Goal: Task Accomplishment & Management: Use online tool/utility

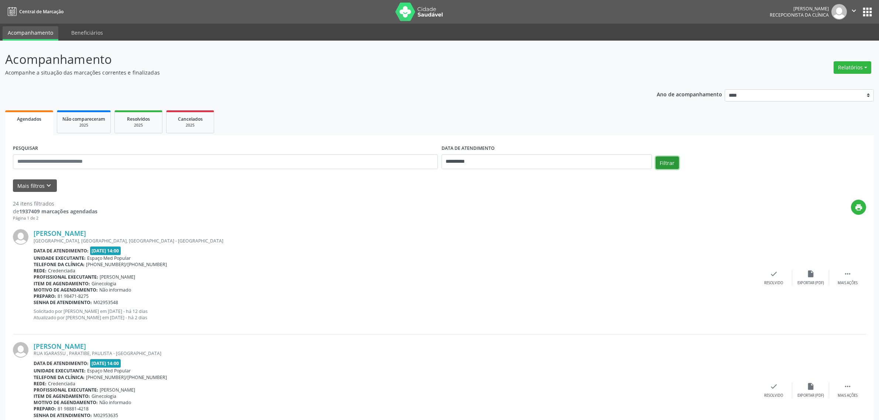
click at [665, 164] on button "Filtrar" at bounding box center [667, 163] width 23 height 13
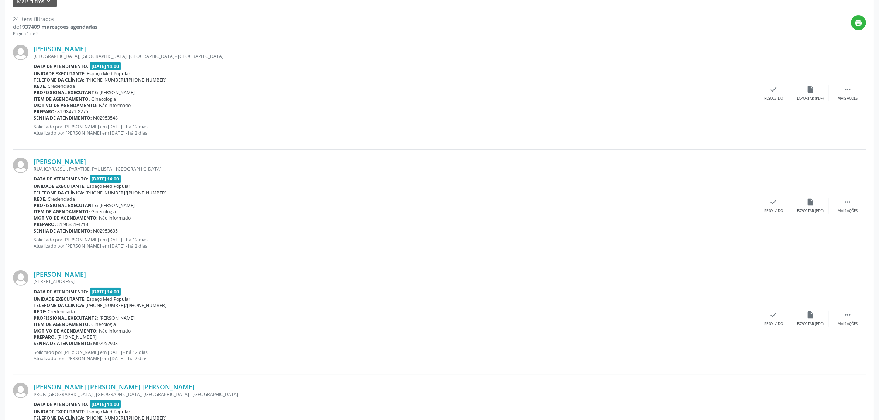
scroll to position [139, 0]
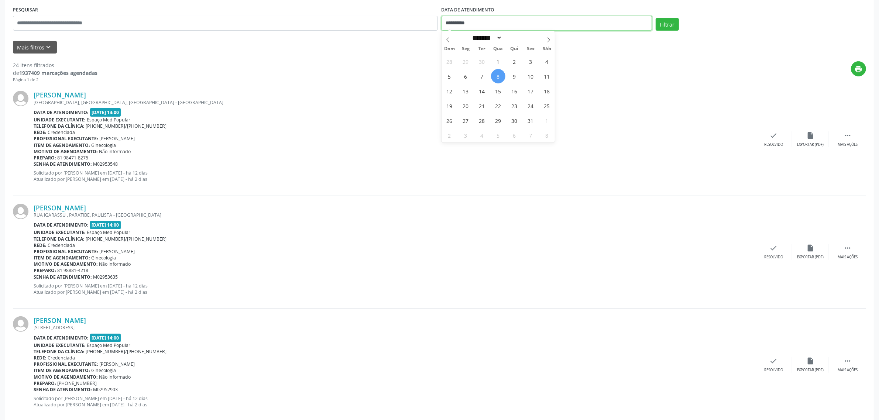
click at [494, 21] on input "**********" at bounding box center [547, 23] width 211 height 15
click at [533, 60] on span "3" at bounding box center [531, 61] width 14 height 14
type input "**********"
click at [533, 60] on span "3" at bounding box center [531, 61] width 14 height 14
click at [667, 24] on button "Filtrar" at bounding box center [667, 24] width 23 height 13
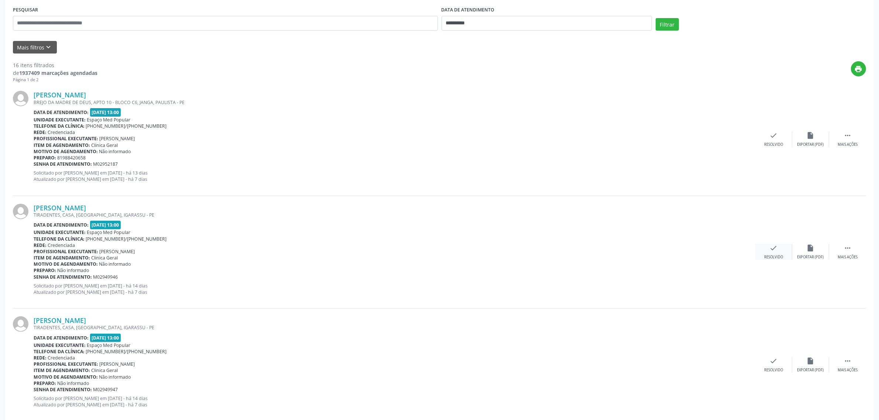
click at [771, 250] on icon "check" at bounding box center [774, 248] width 8 height 8
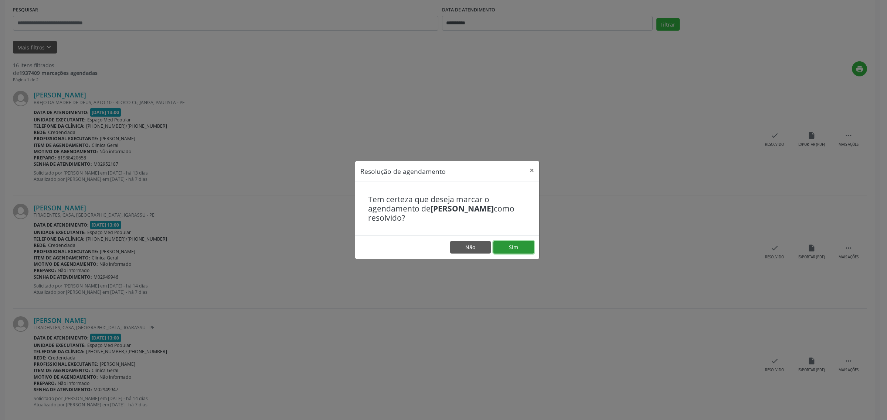
click at [512, 251] on button "Sim" at bounding box center [513, 247] width 41 height 13
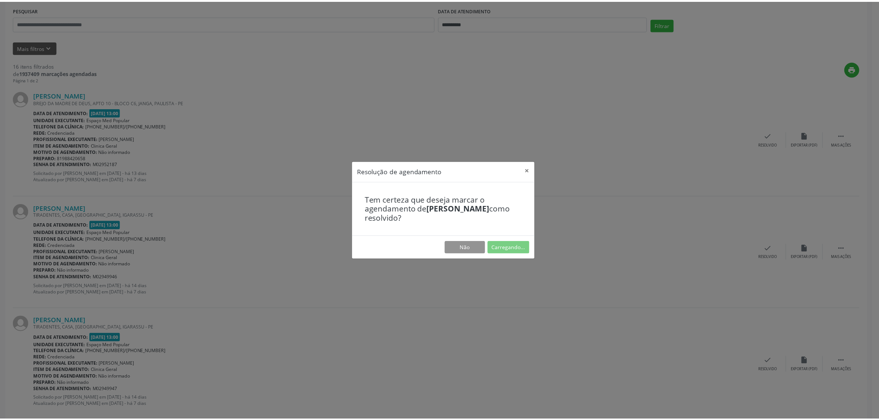
scroll to position [0, 0]
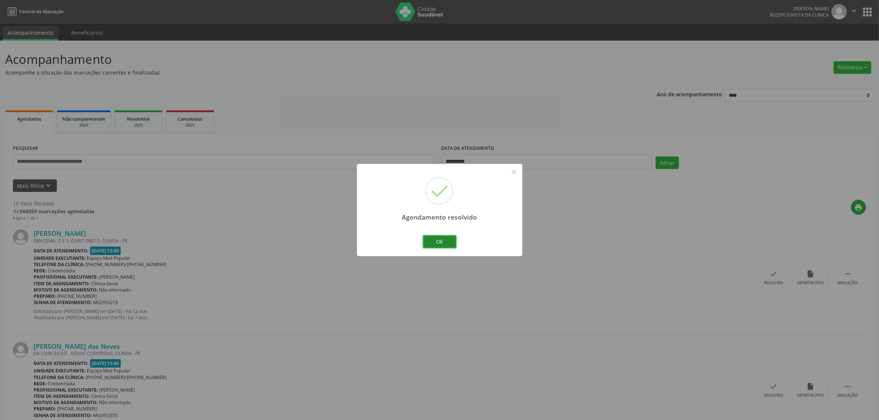
click at [441, 240] on button "Ok" at bounding box center [439, 242] width 33 height 13
